Goal: Task Accomplishment & Management: Use online tool/utility

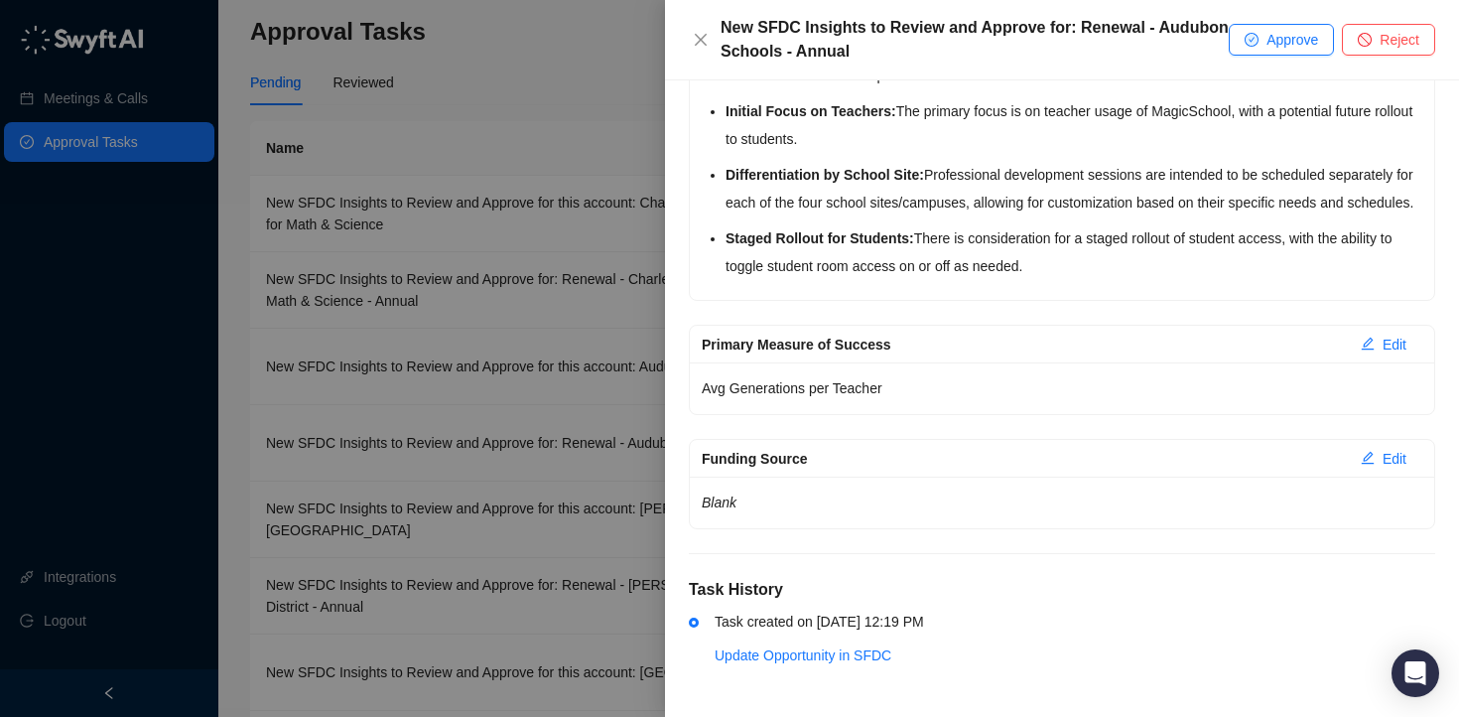
scroll to position [622, 0]
click at [1276, 34] on span "Approve" at bounding box center [1293, 40] width 52 height 22
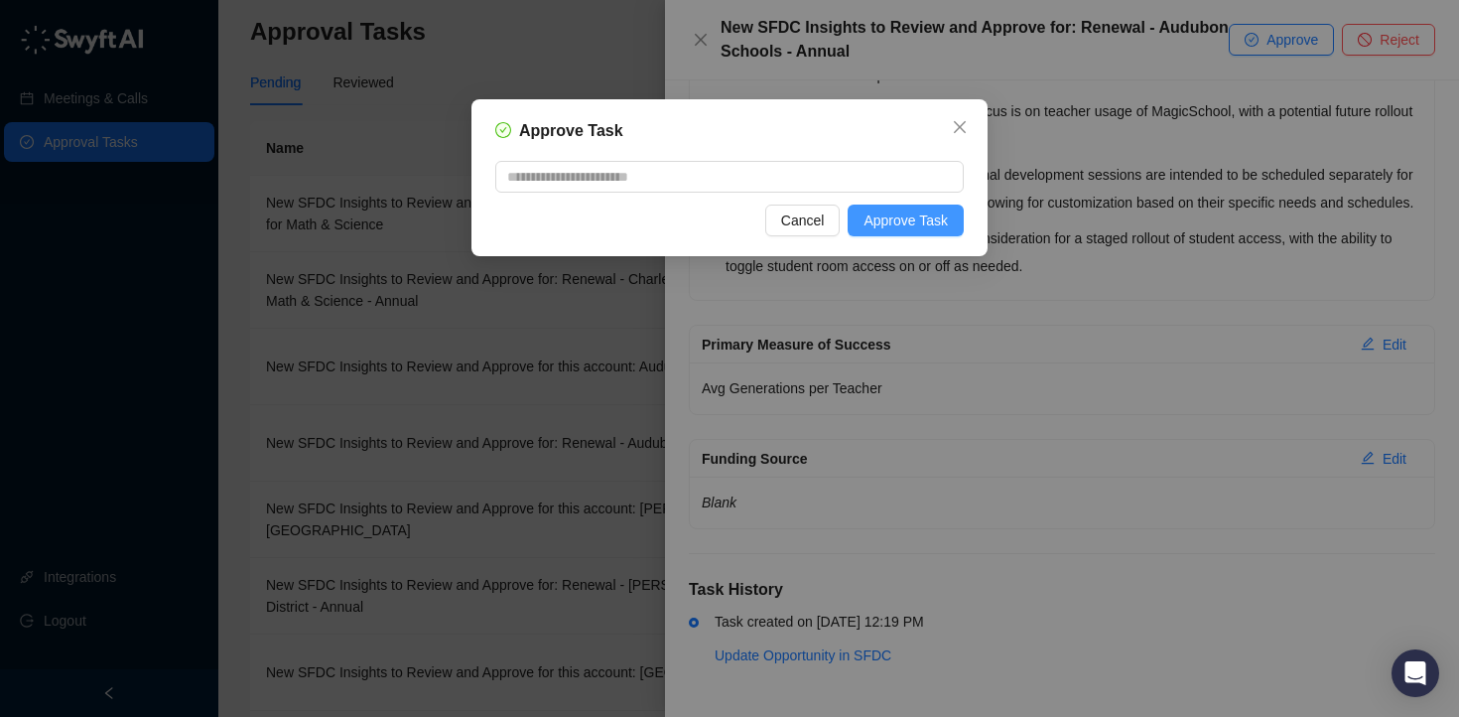
click at [940, 217] on span "Approve Task" at bounding box center [906, 220] width 84 height 22
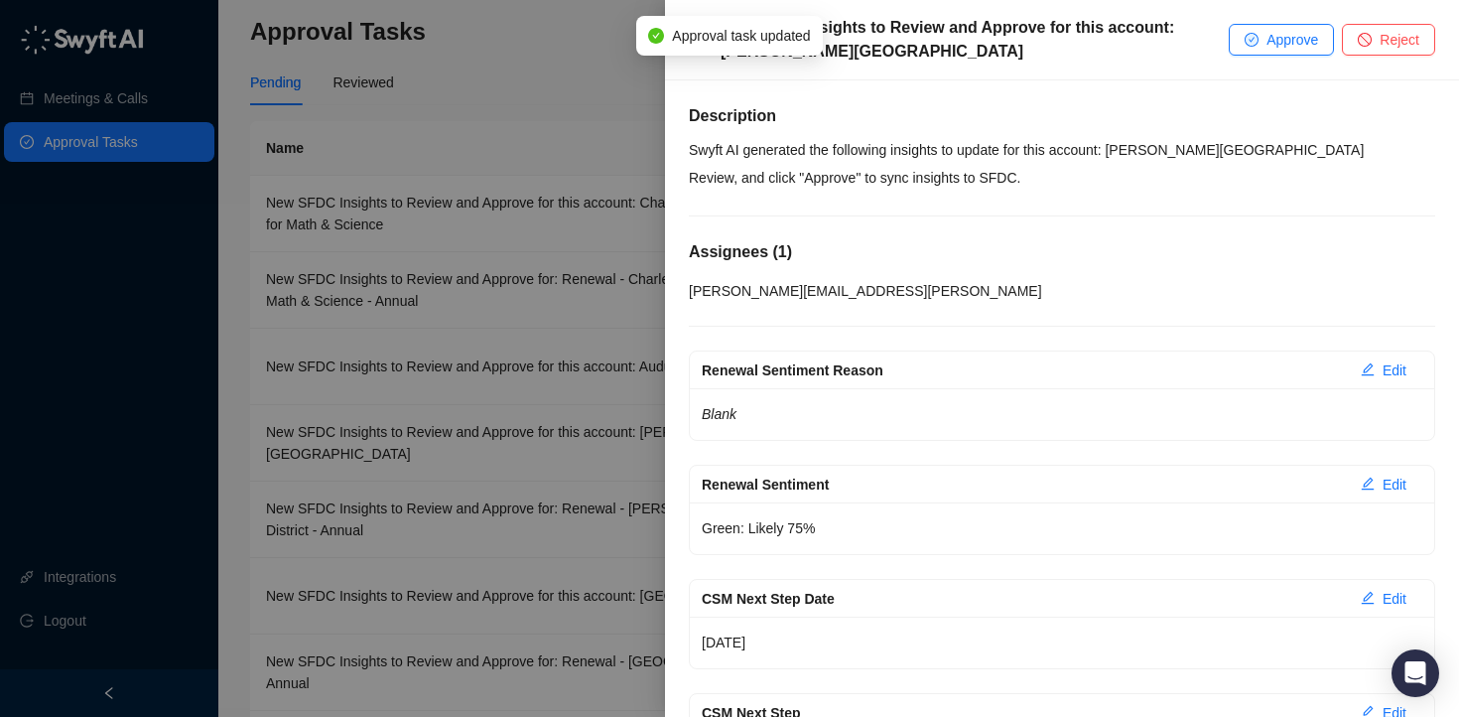
click at [570, 116] on div at bounding box center [729, 358] width 1459 height 717
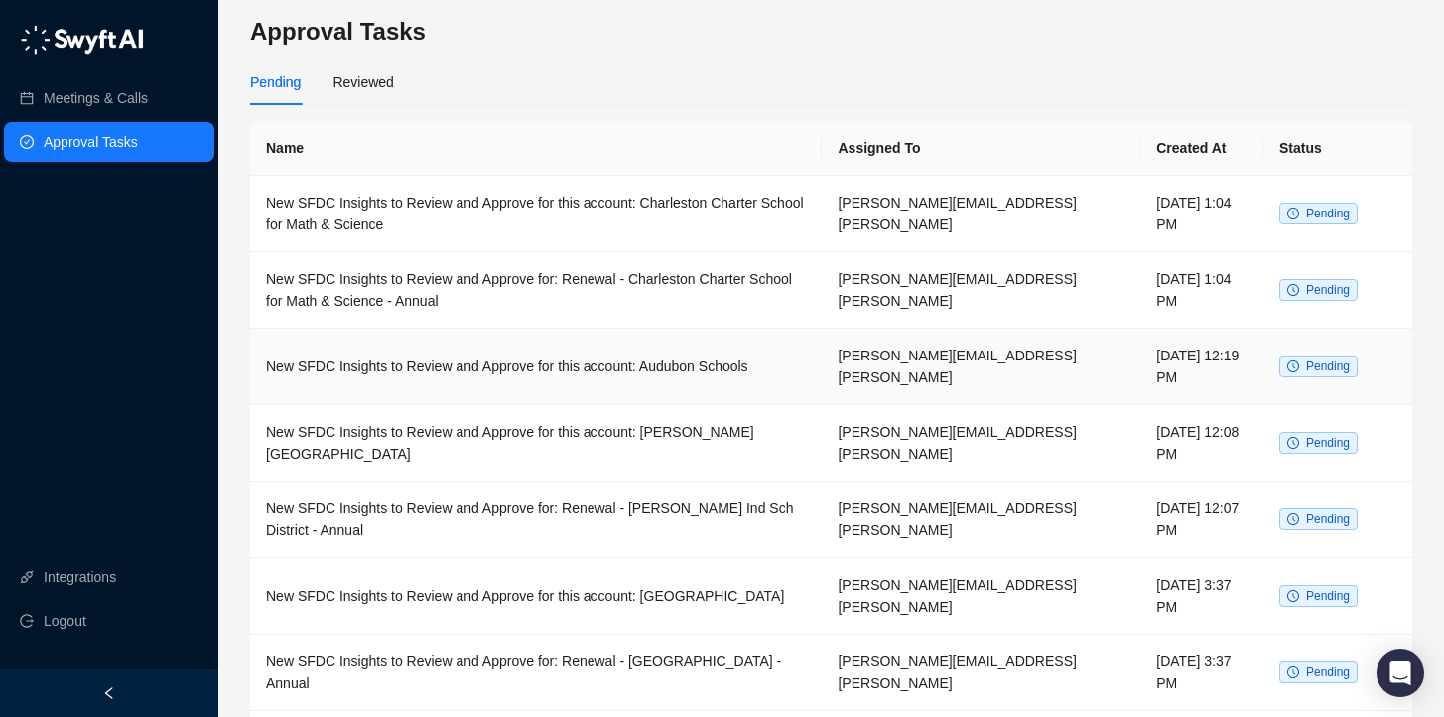
click at [742, 358] on td "New SFDC Insights to Review and Approve for this account: Audubon Schools" at bounding box center [536, 367] width 572 height 76
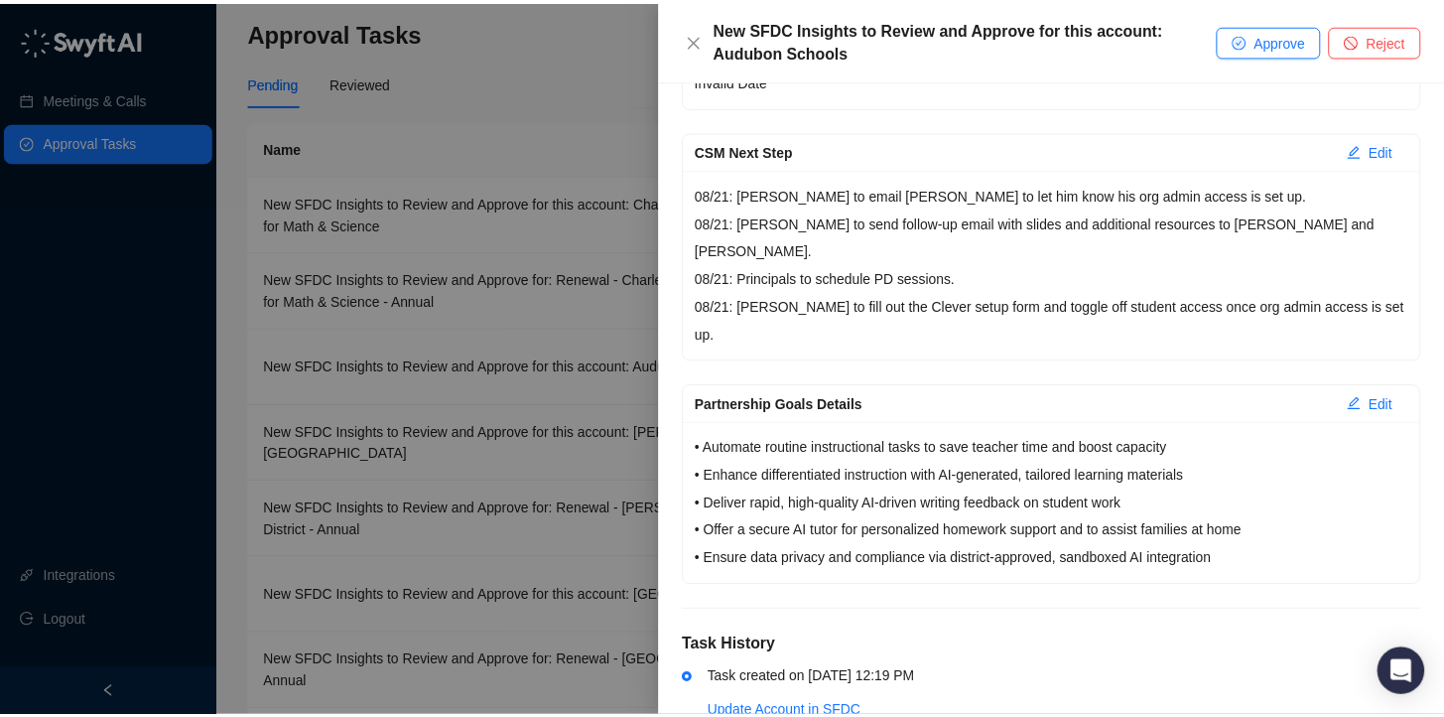
scroll to position [646, 0]
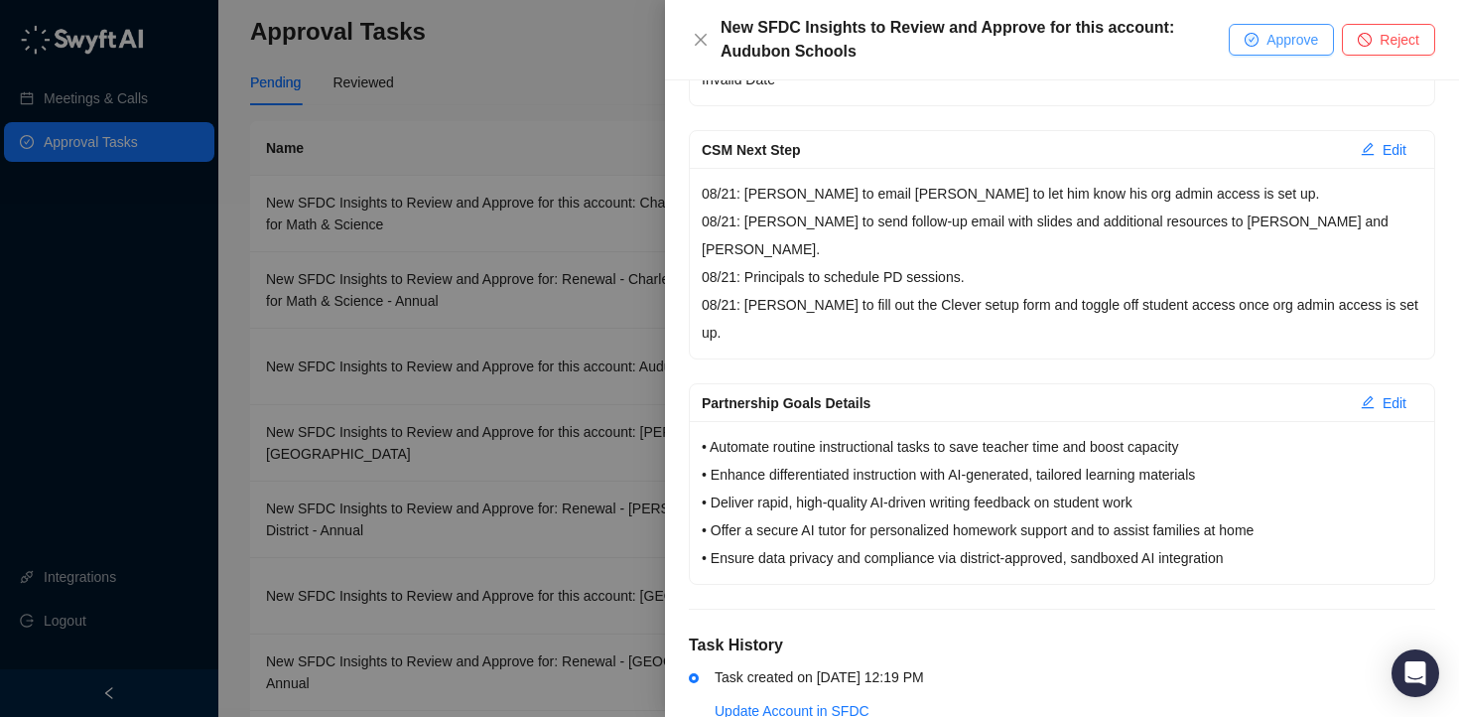
click at [1246, 43] on icon "check-circle" at bounding box center [1252, 40] width 12 height 12
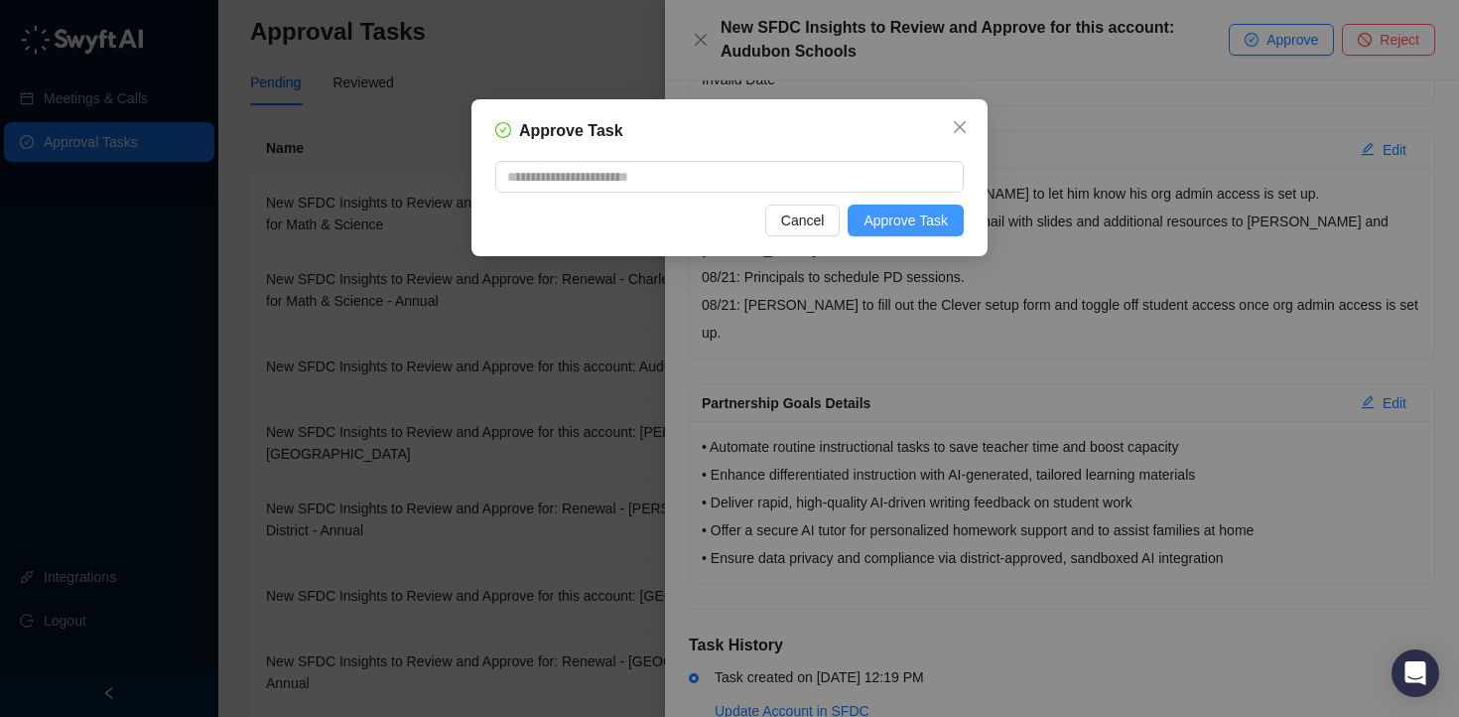
click at [936, 234] on button "Approve Task" at bounding box center [906, 221] width 116 height 32
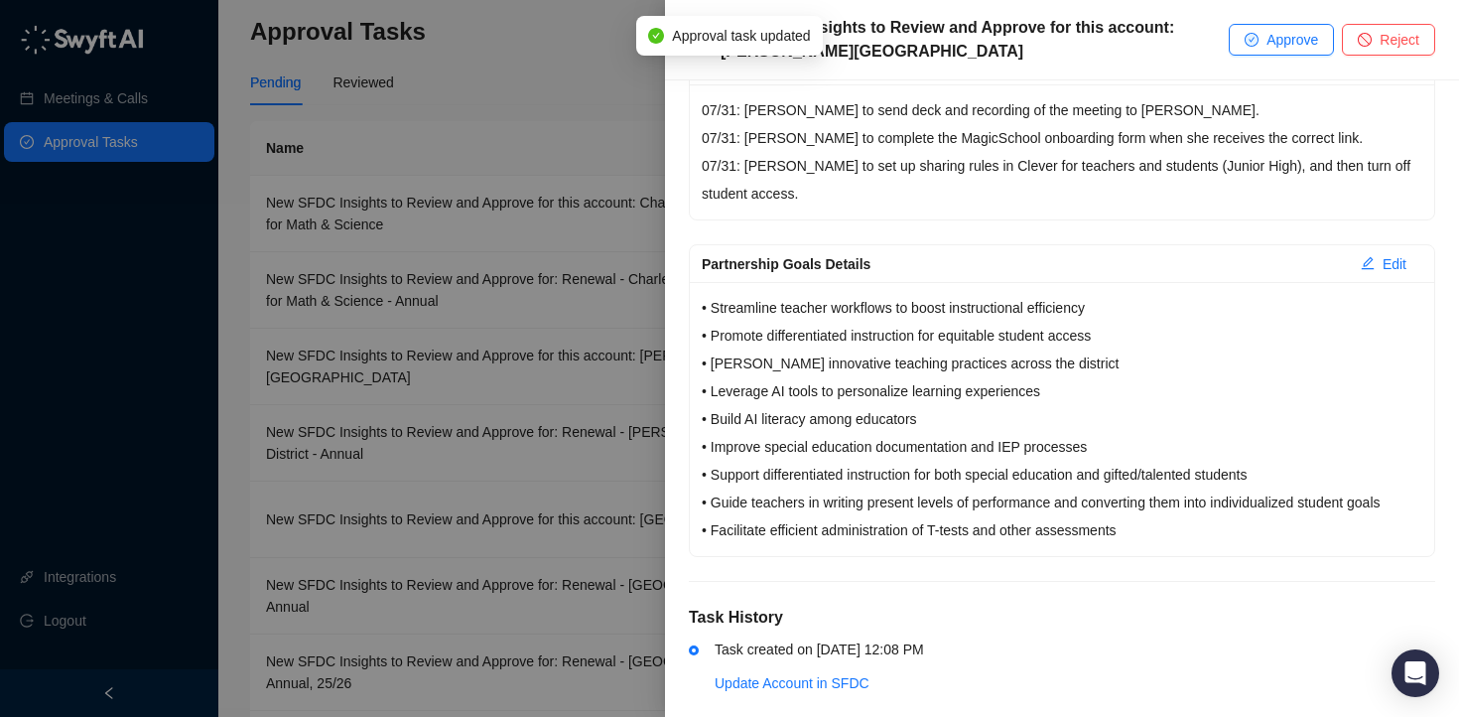
click at [650, 150] on div at bounding box center [729, 358] width 1459 height 717
